Goal: Information Seeking & Learning: Learn about a topic

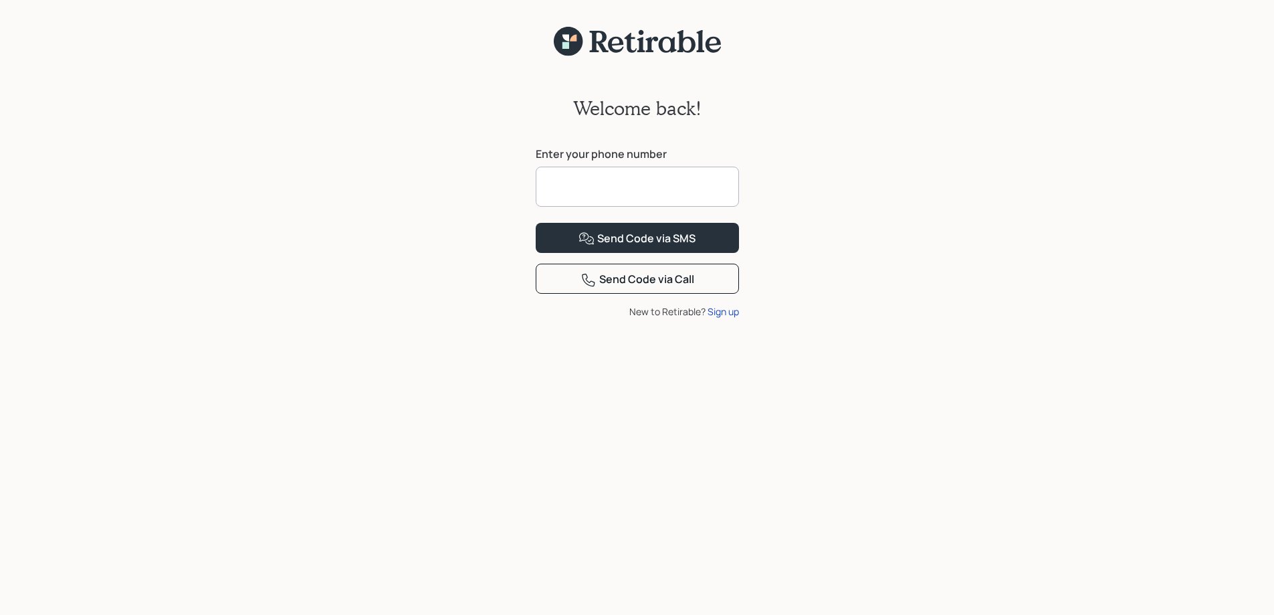
click at [581, 192] on input at bounding box center [637, 187] width 203 height 40
type input "**********"
click at [681, 247] on div "Send Code via SMS" at bounding box center [636, 239] width 117 height 16
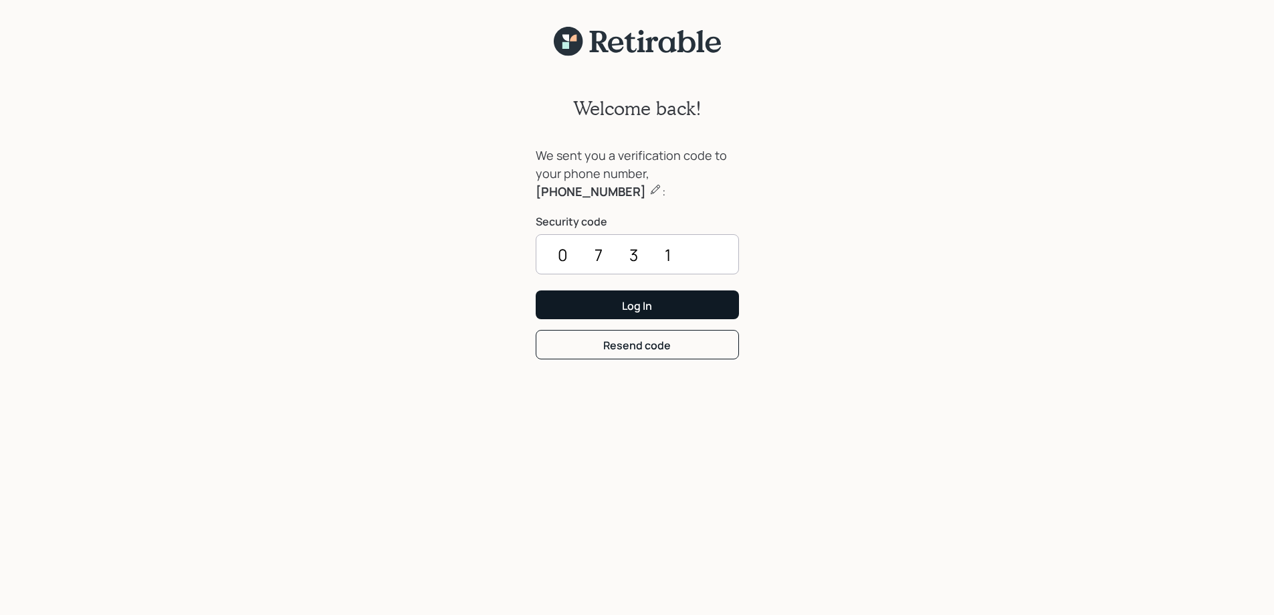
type input "0731"
click at [634, 302] on div "Log In" at bounding box center [637, 305] width 30 height 15
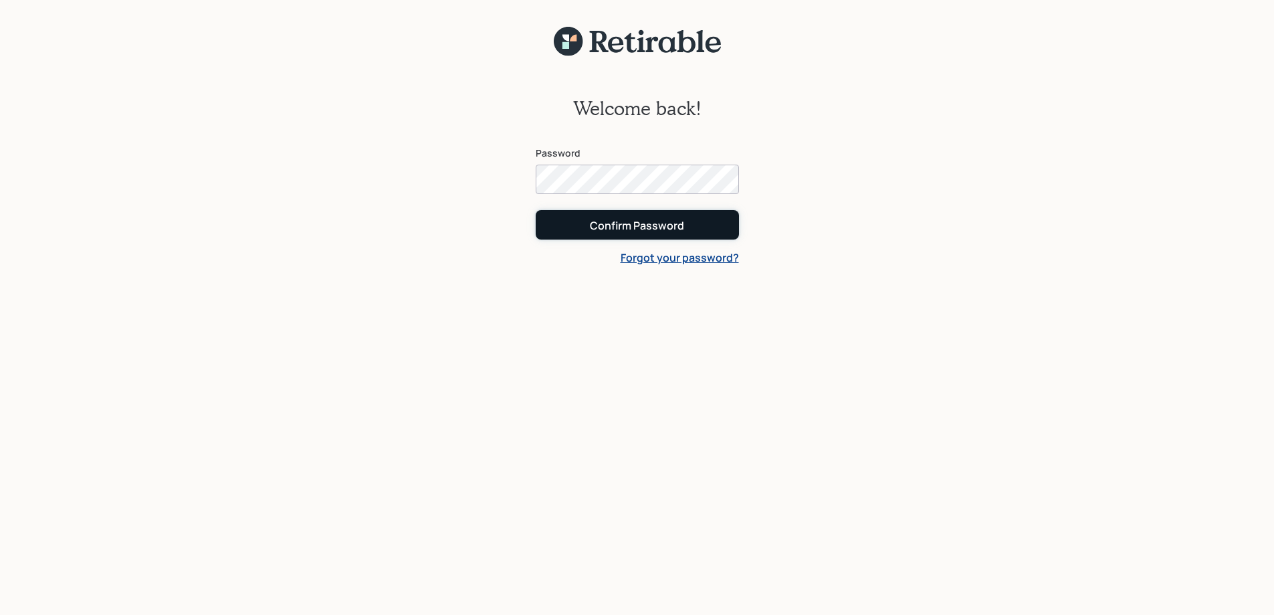
click at [642, 220] on div "Confirm Password" at bounding box center [637, 225] width 94 height 15
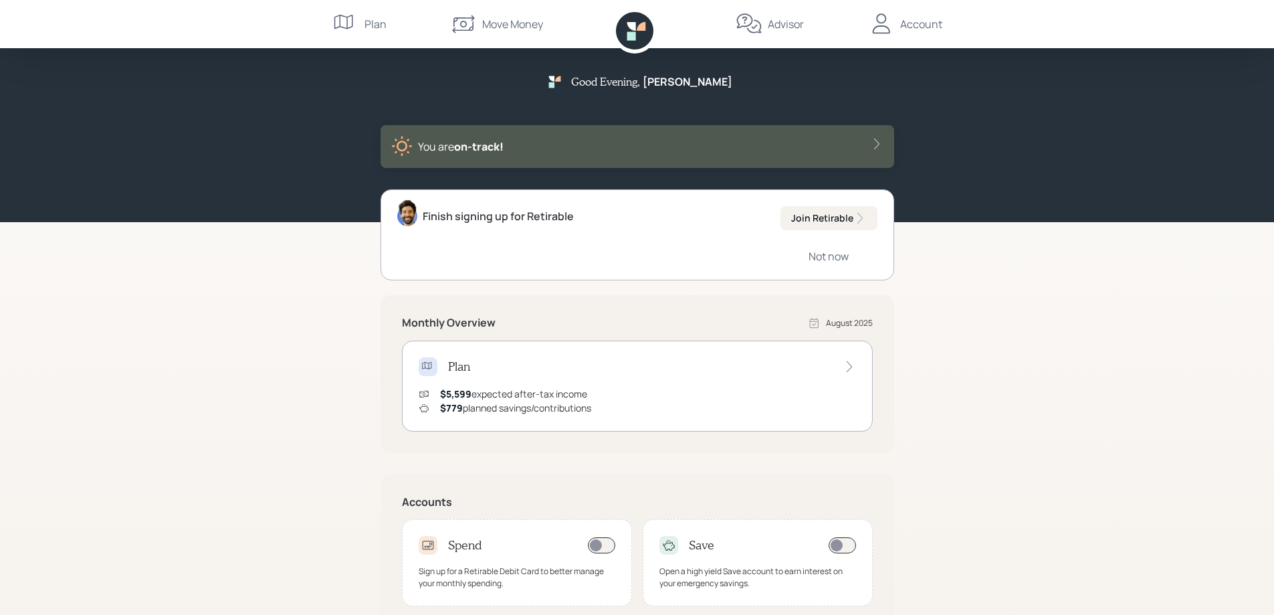
click at [873, 144] on icon at bounding box center [876, 143] width 13 height 13
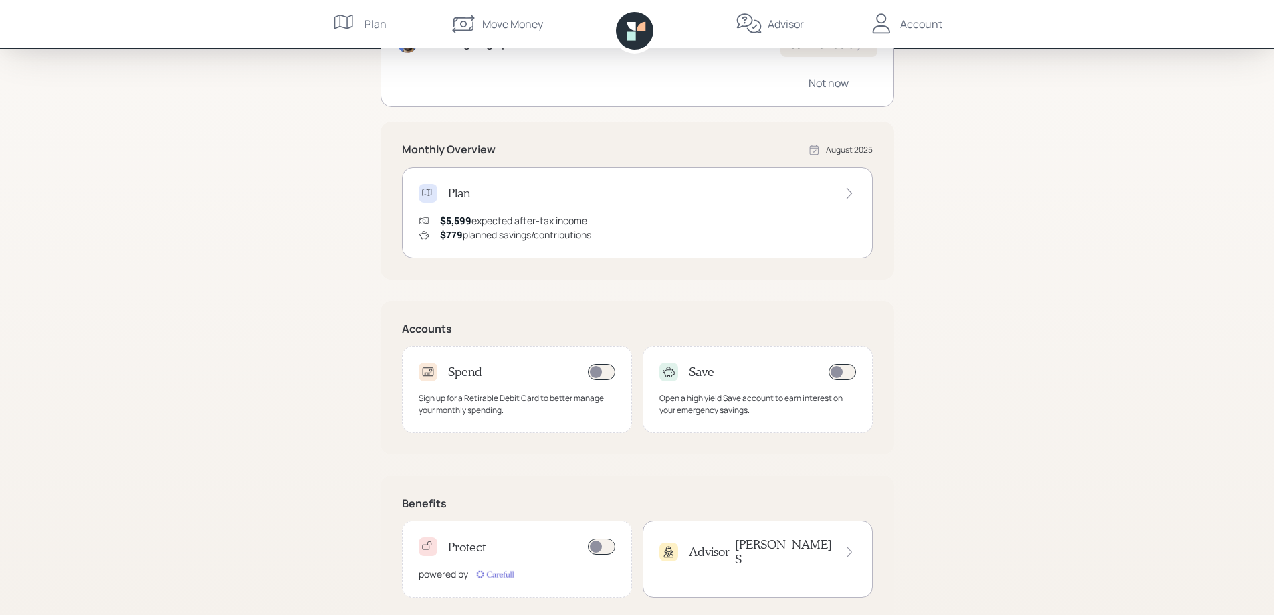
scroll to position [220, 0]
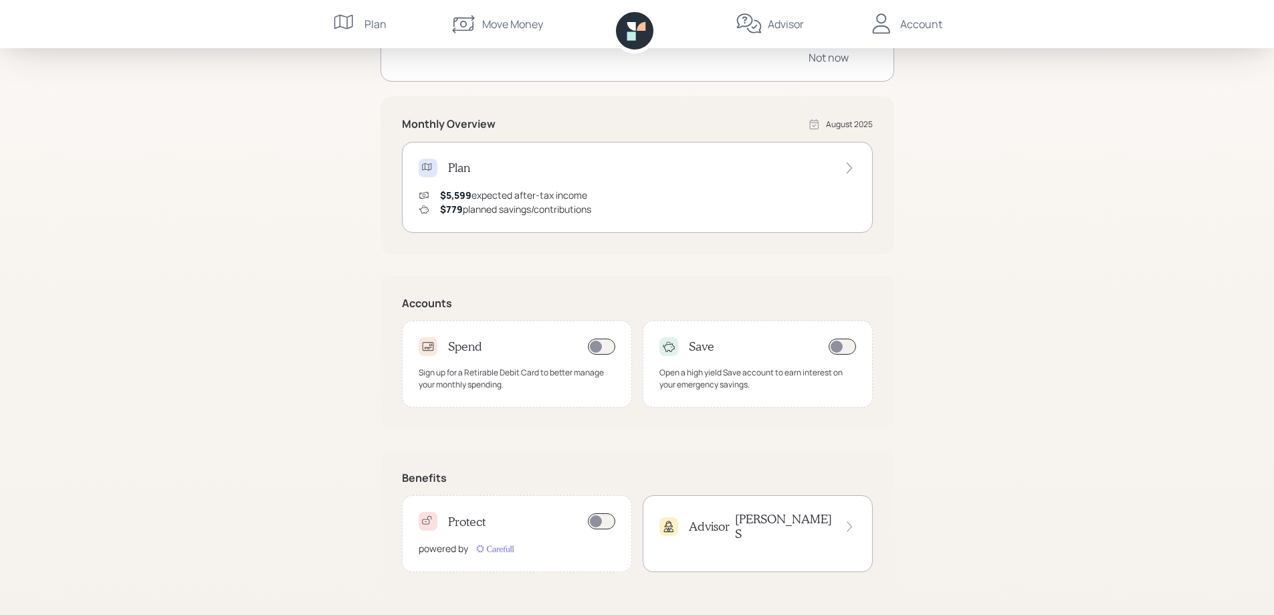
click at [464, 519] on h4 "Protect" at bounding box center [466, 521] width 37 height 15
click at [674, 370] on div "Open a high yield Save account to earn interest on your emergency savings." at bounding box center [757, 378] width 197 height 24
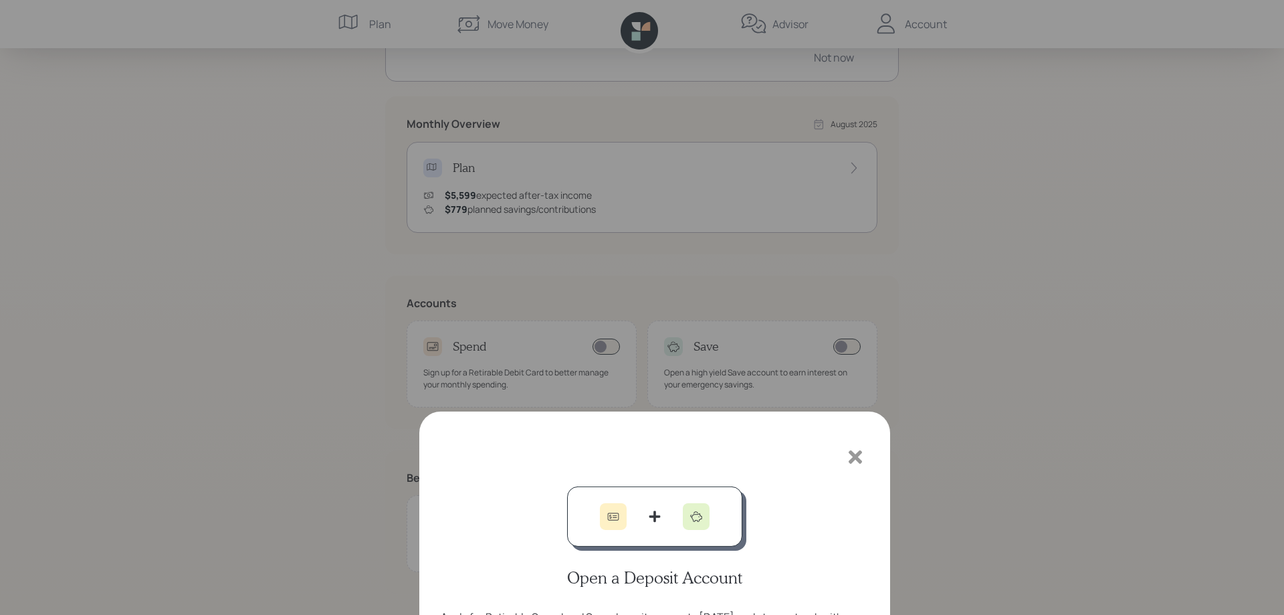
click at [858, 106] on icon at bounding box center [855, 106] width 13 height 13
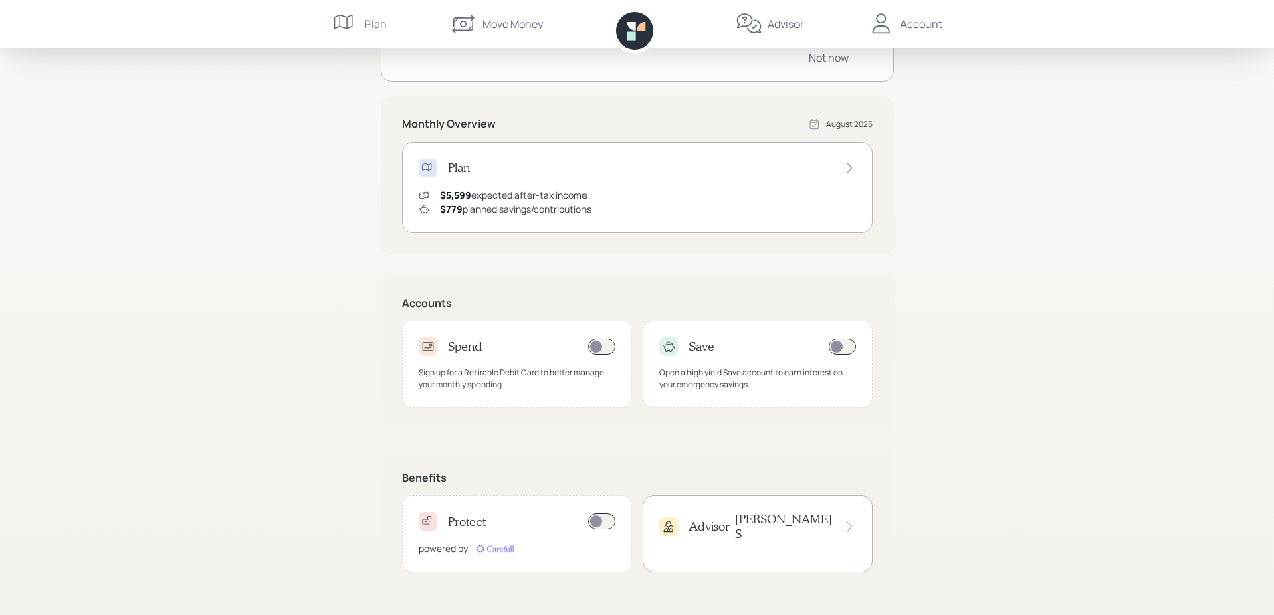
click at [900, 21] on div "Account" at bounding box center [921, 24] width 42 height 16
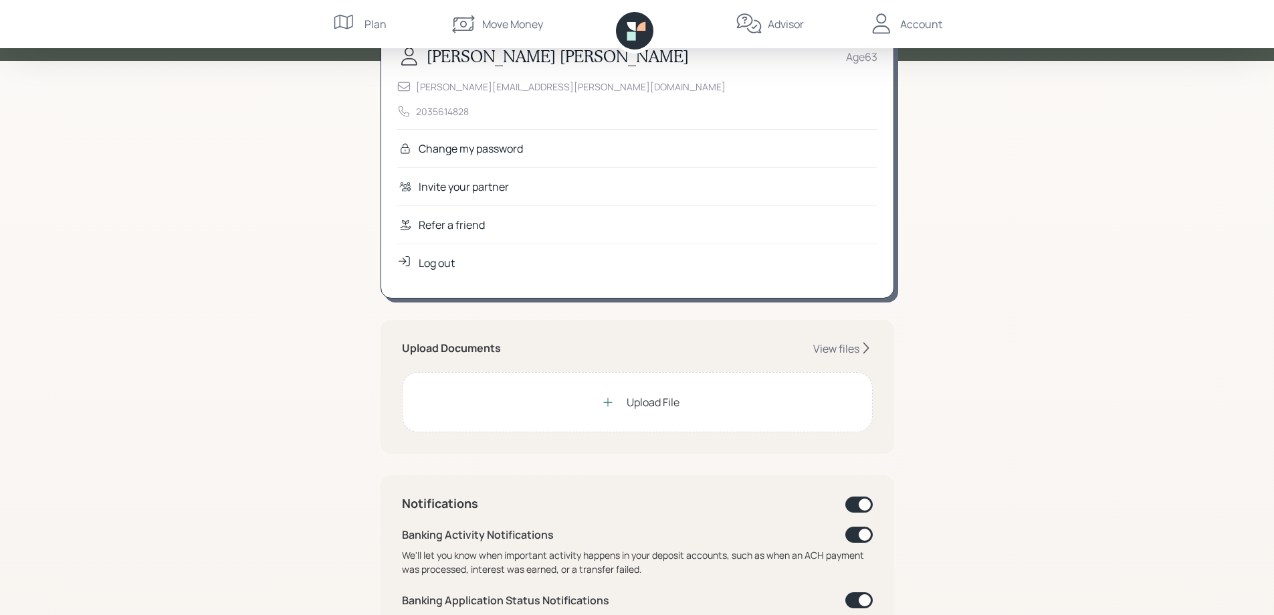
scroll to position [67, 0]
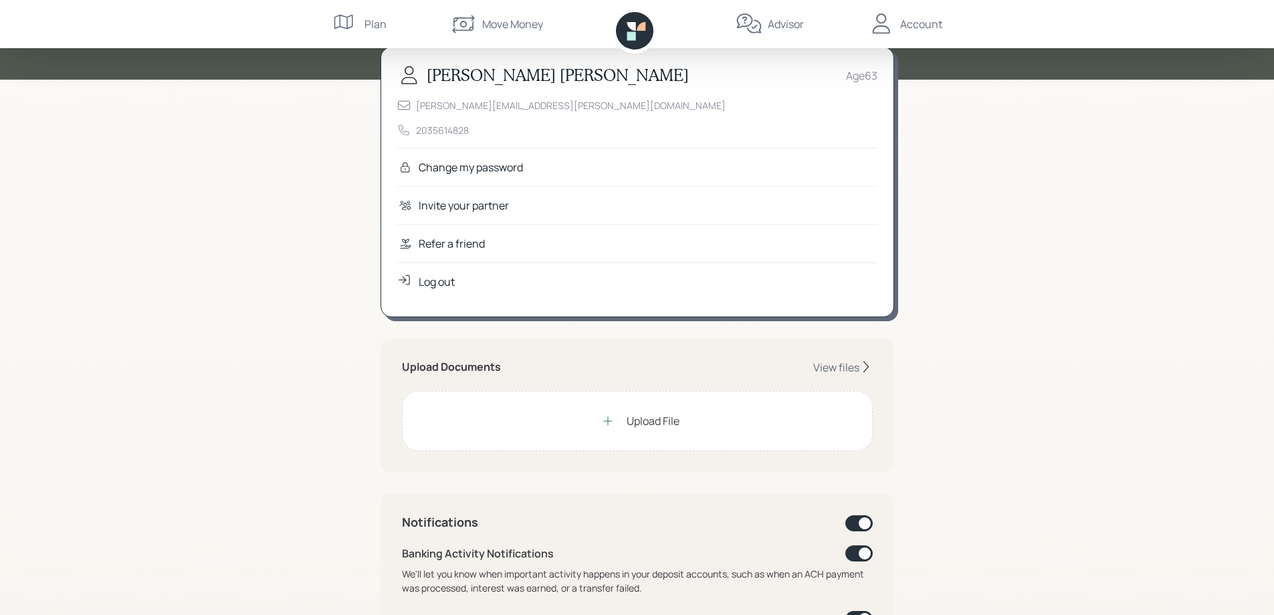
click at [370, 24] on div "Plan" at bounding box center [375, 24] width 22 height 16
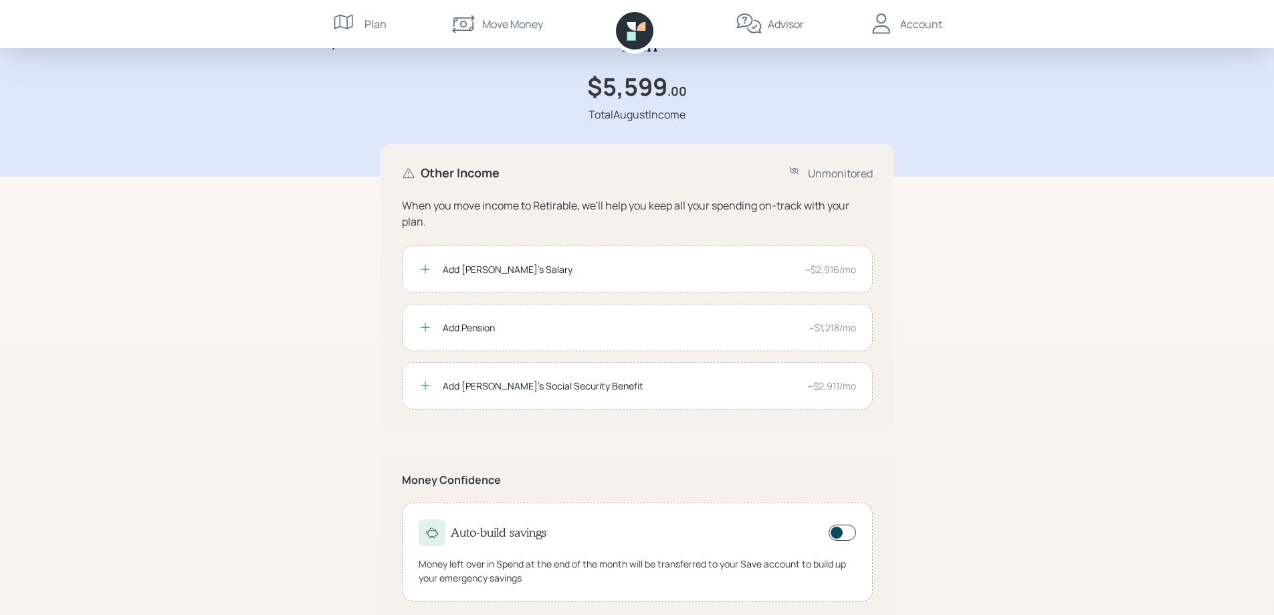
scroll to position [66, 0]
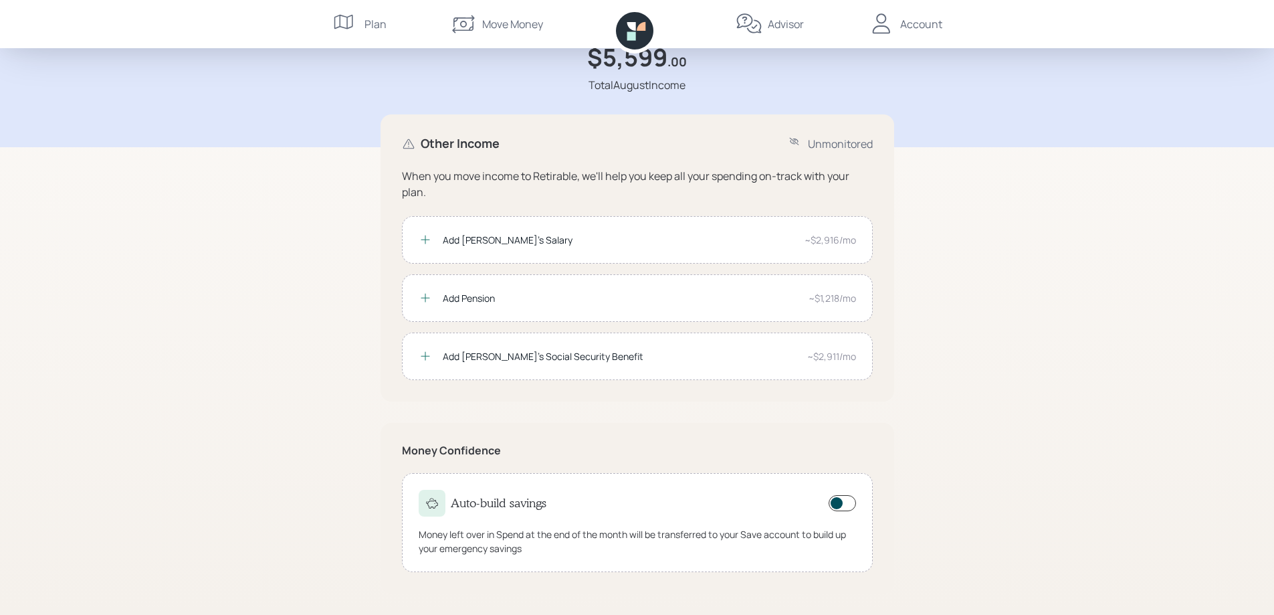
click at [490, 17] on div "Move Money" at bounding box center [512, 24] width 61 height 16
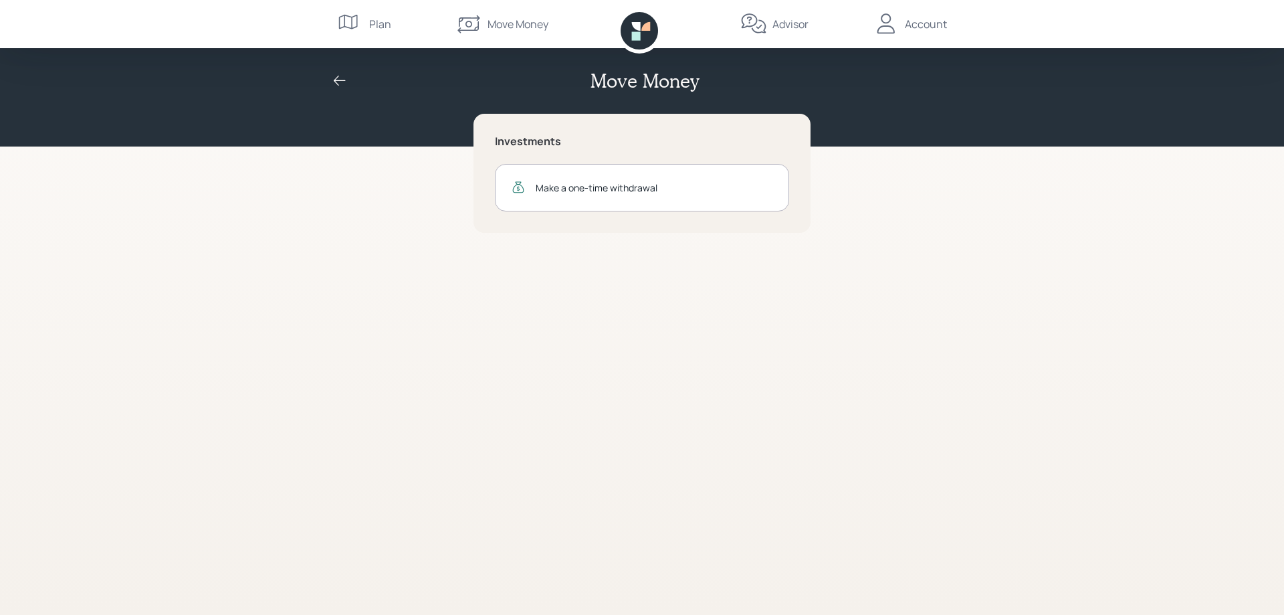
click at [763, 28] on icon at bounding box center [753, 24] width 27 height 27
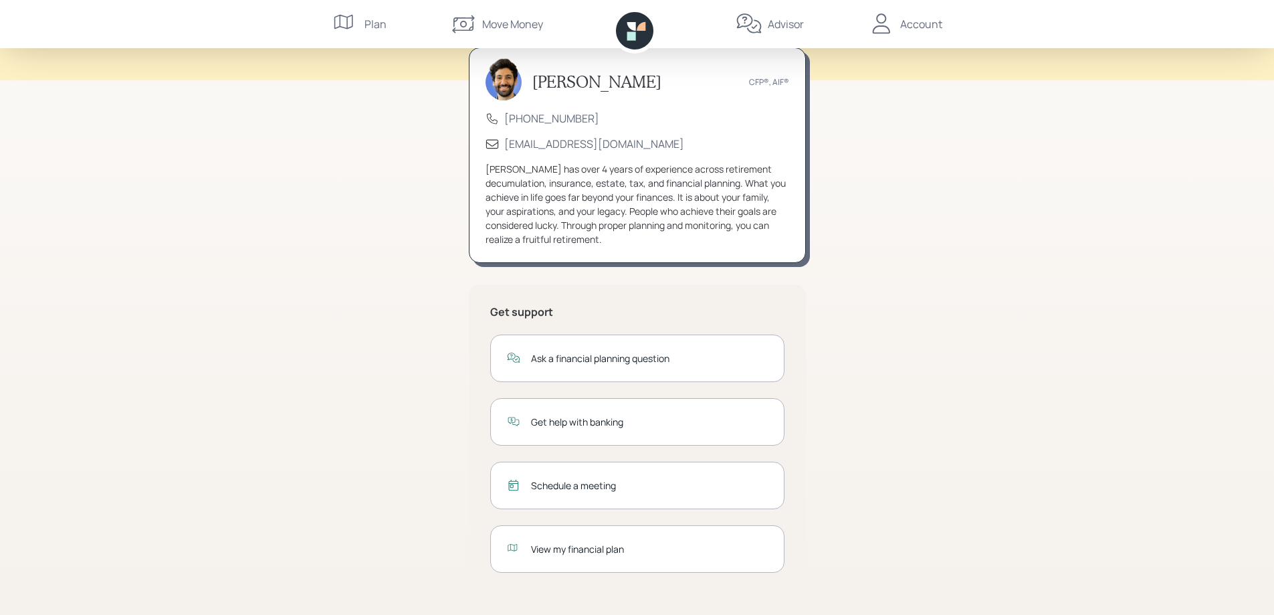
scroll to position [67, 0]
click at [577, 544] on div "View my financial plan" at bounding box center [649, 548] width 237 height 14
click at [635, 26] on icon at bounding box center [631, 26] width 9 height 9
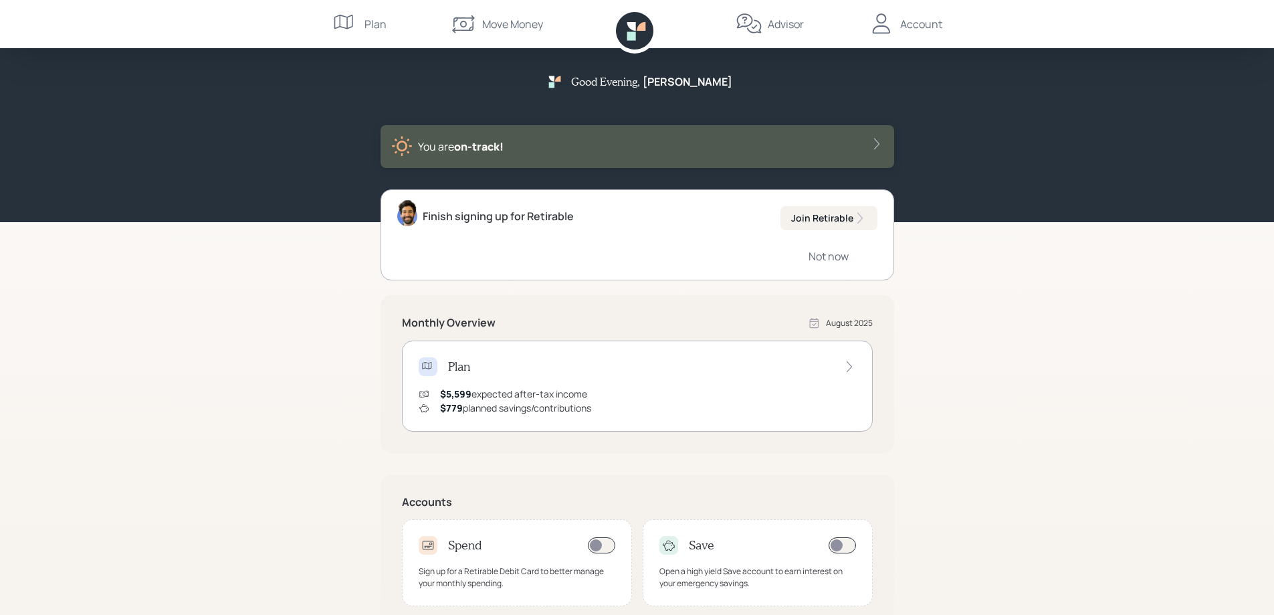
click at [513, 17] on div "Move Money" at bounding box center [512, 24] width 61 height 16
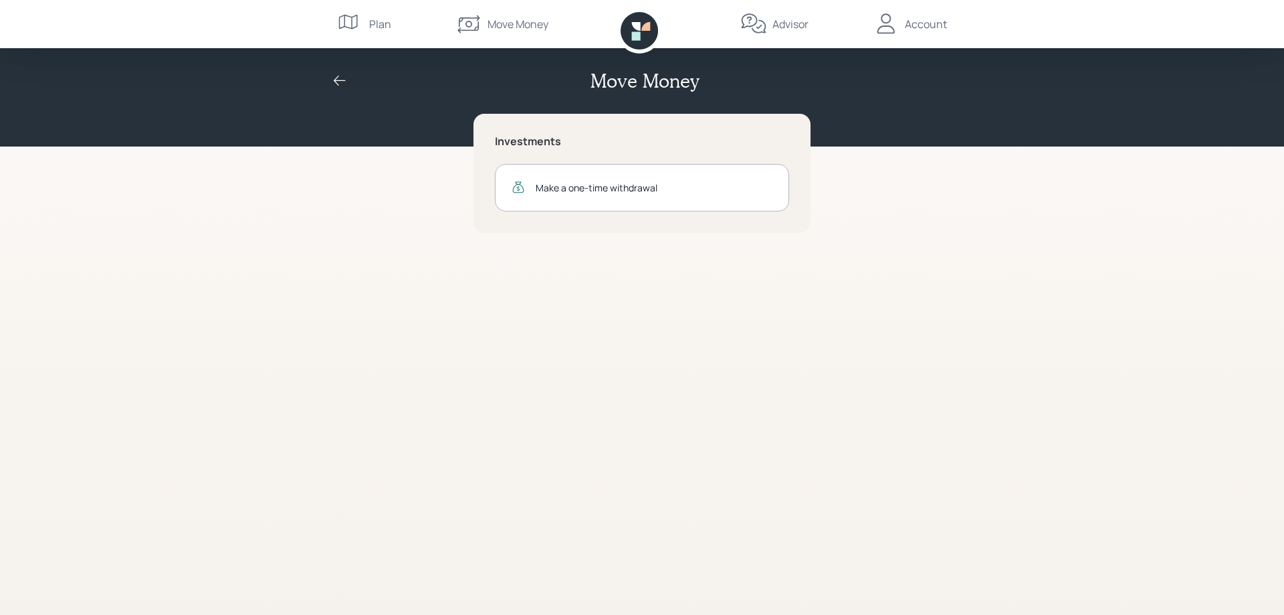
click at [356, 23] on icon at bounding box center [350, 24] width 27 height 27
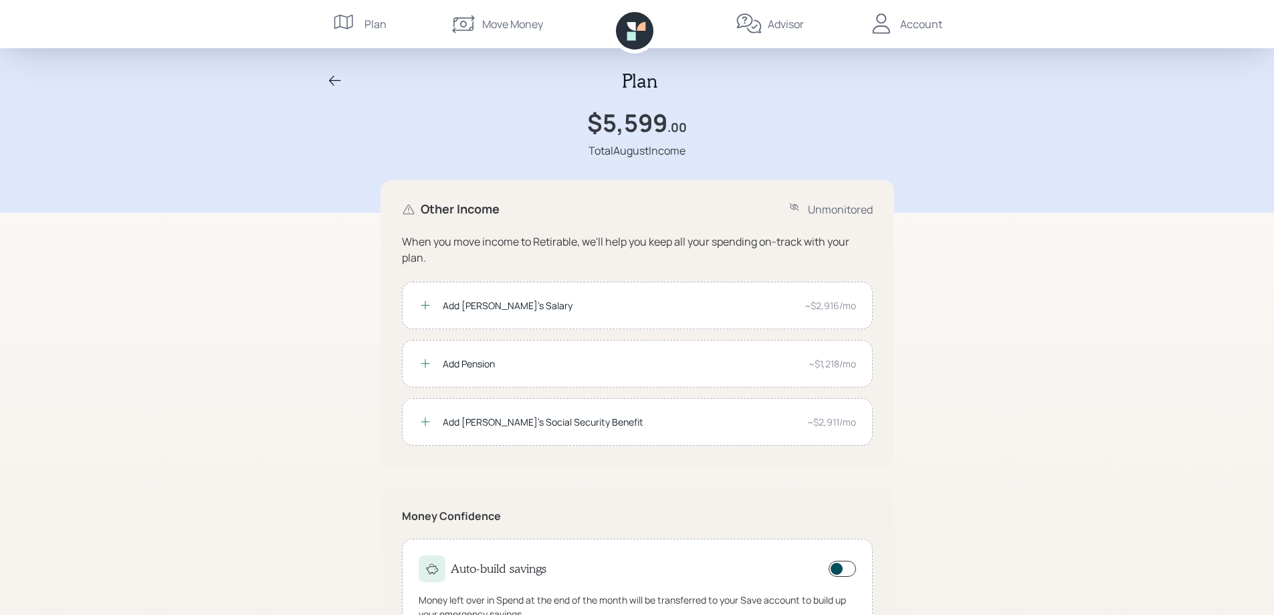
click at [776, 21] on div "Advisor" at bounding box center [786, 24] width 36 height 16
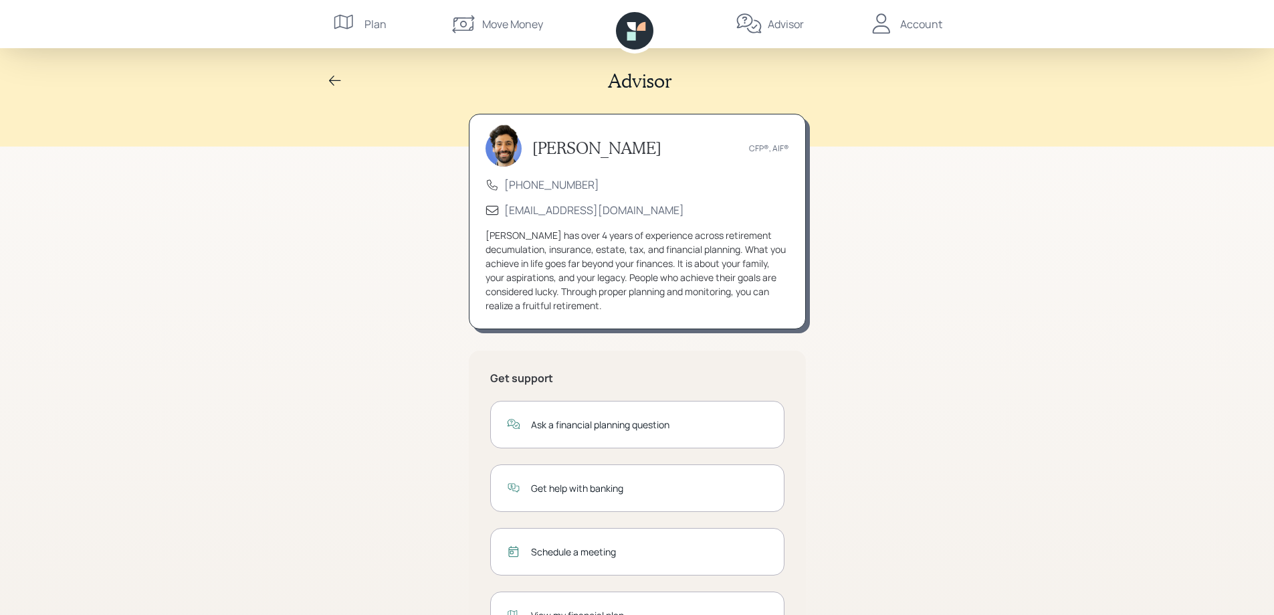
click at [899, 18] on div "Account" at bounding box center [905, 24] width 74 height 48
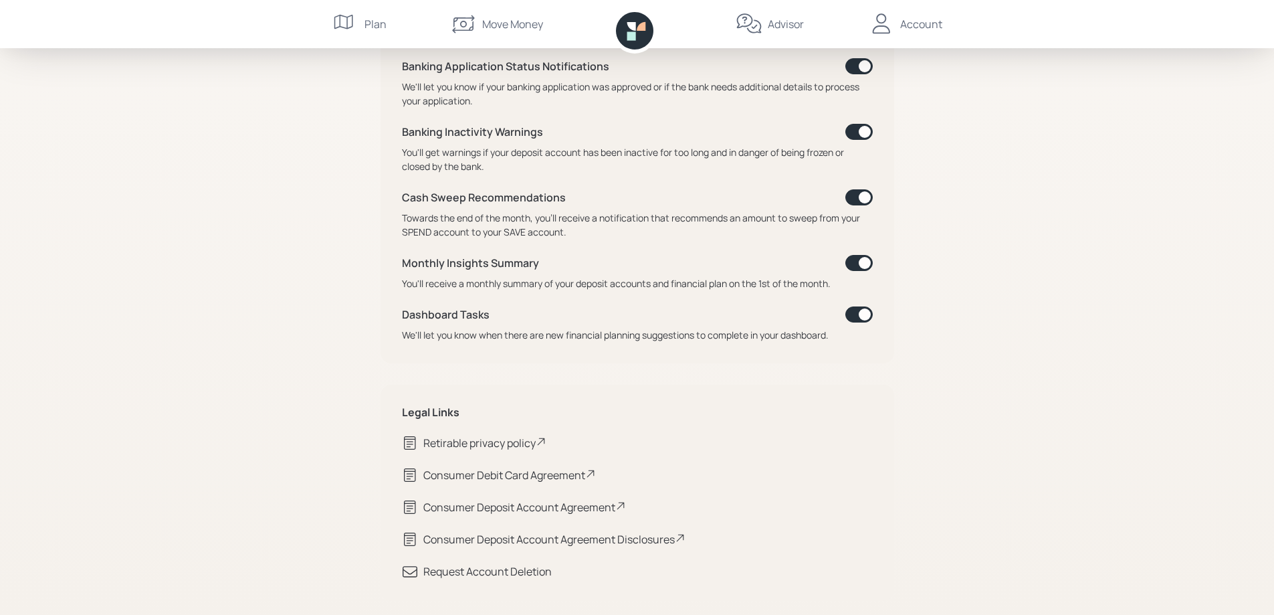
scroll to position [627, 0]
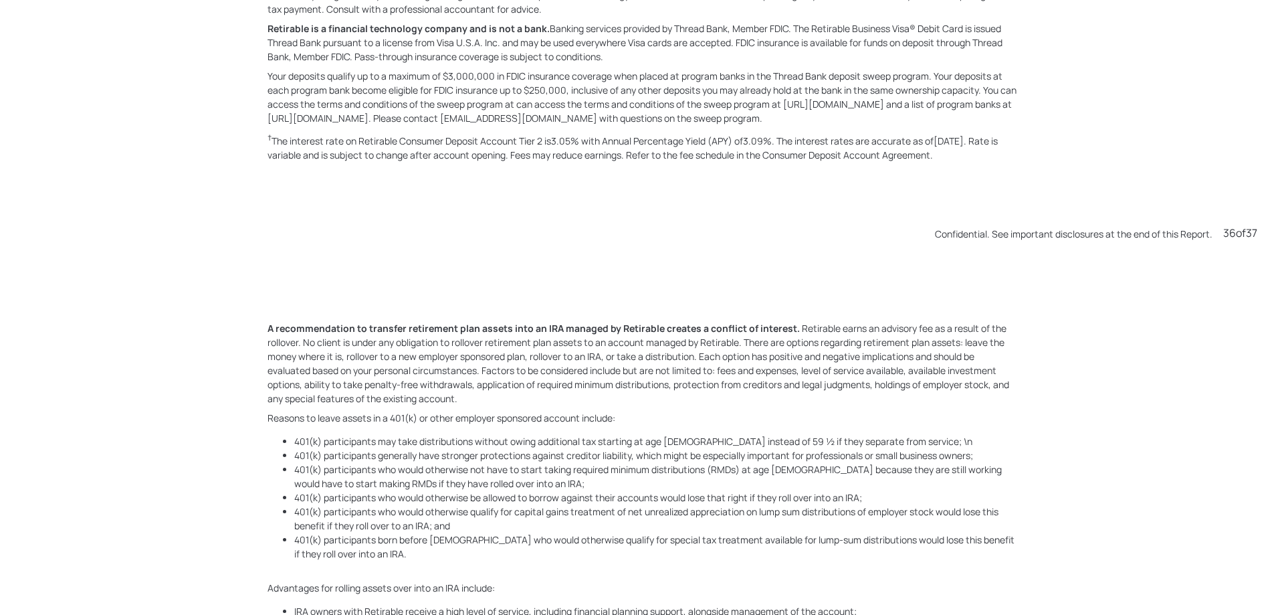
scroll to position [21510, 0]
